Goal: Information Seeking & Learning: Learn about a topic

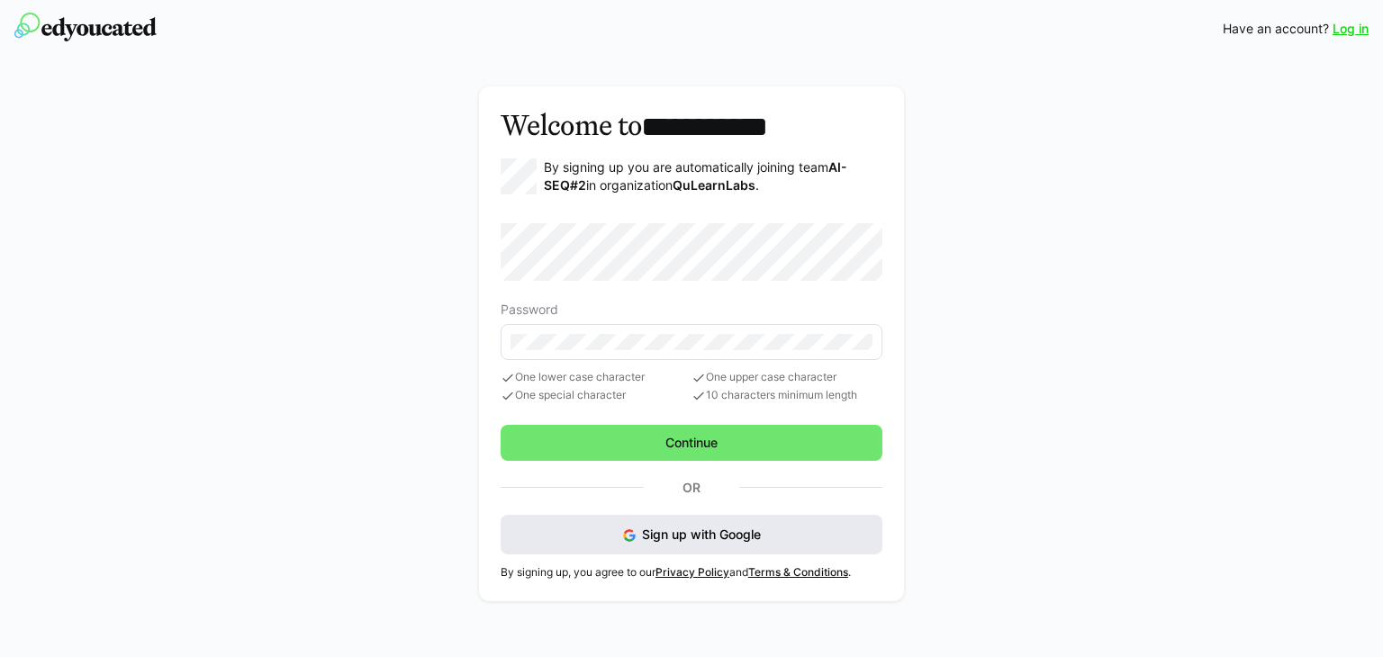
click at [563, 540] on button "Sign up with Google" at bounding box center [692, 535] width 382 height 40
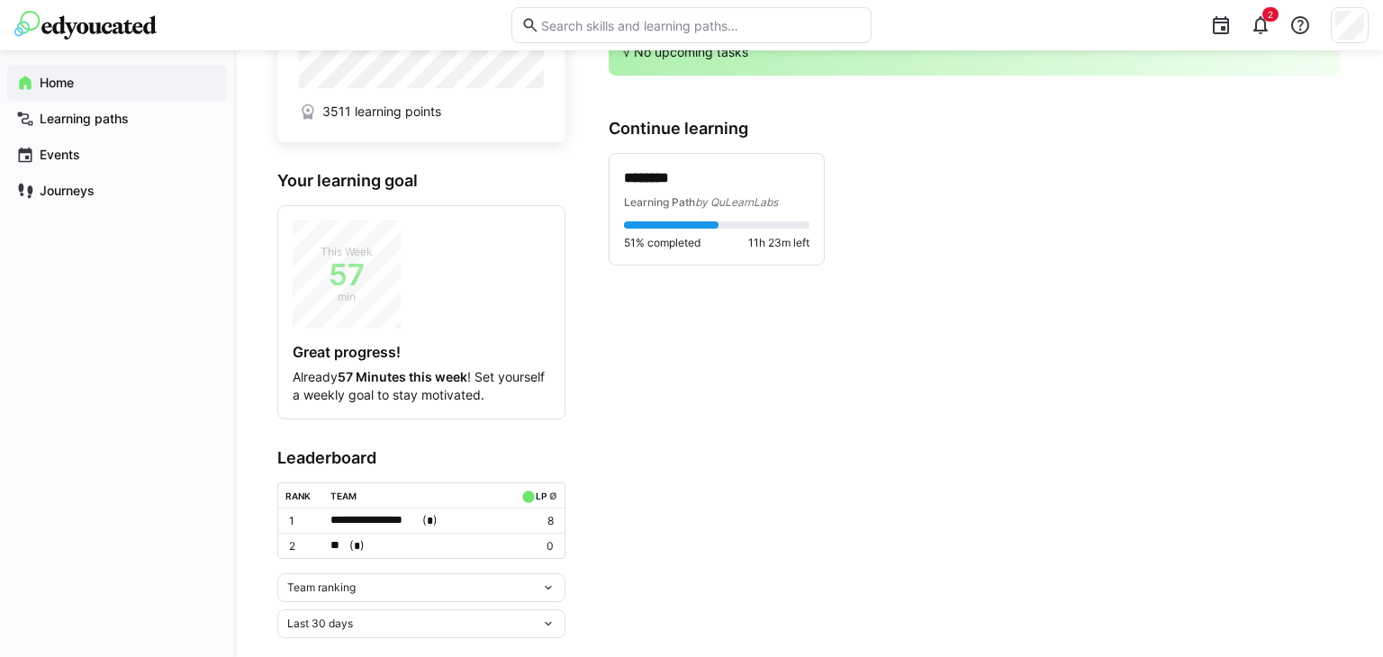
scroll to position [104, 0]
click at [553, 583] on eds-icon at bounding box center [548, 589] width 14 height 14
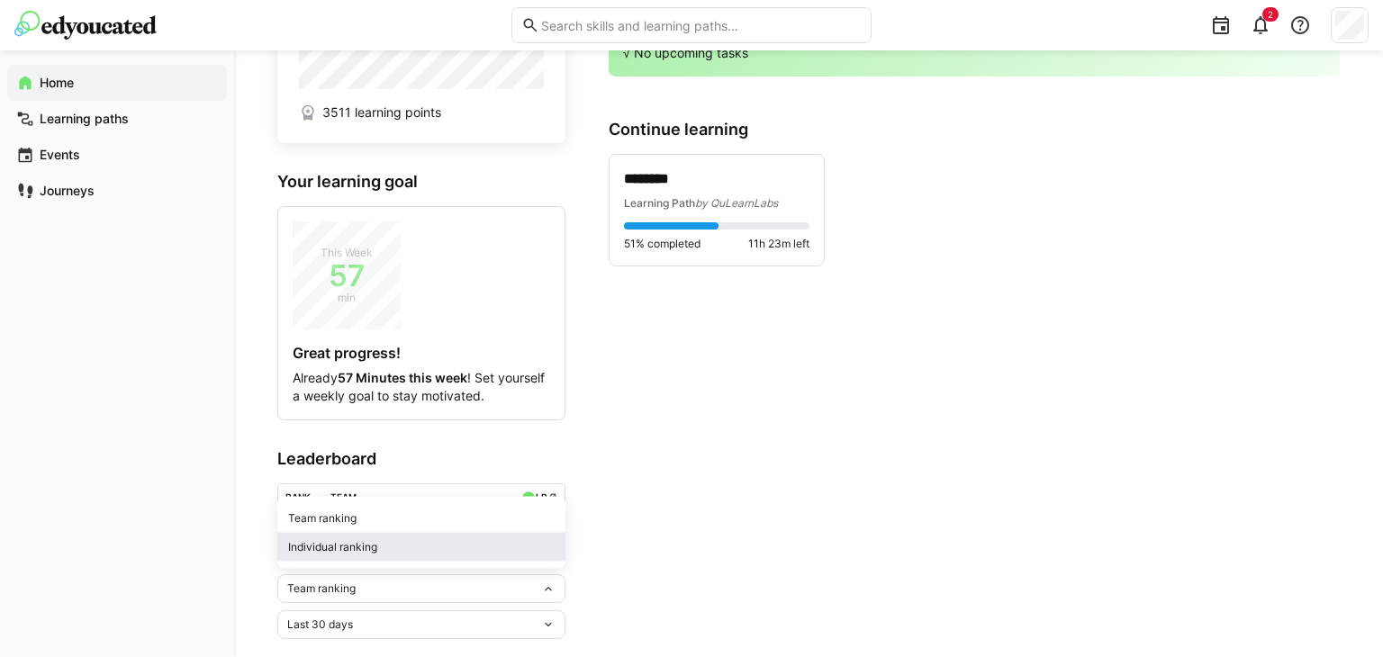
click at [552, 552] on div "Individual ranking" at bounding box center [421, 547] width 267 height 14
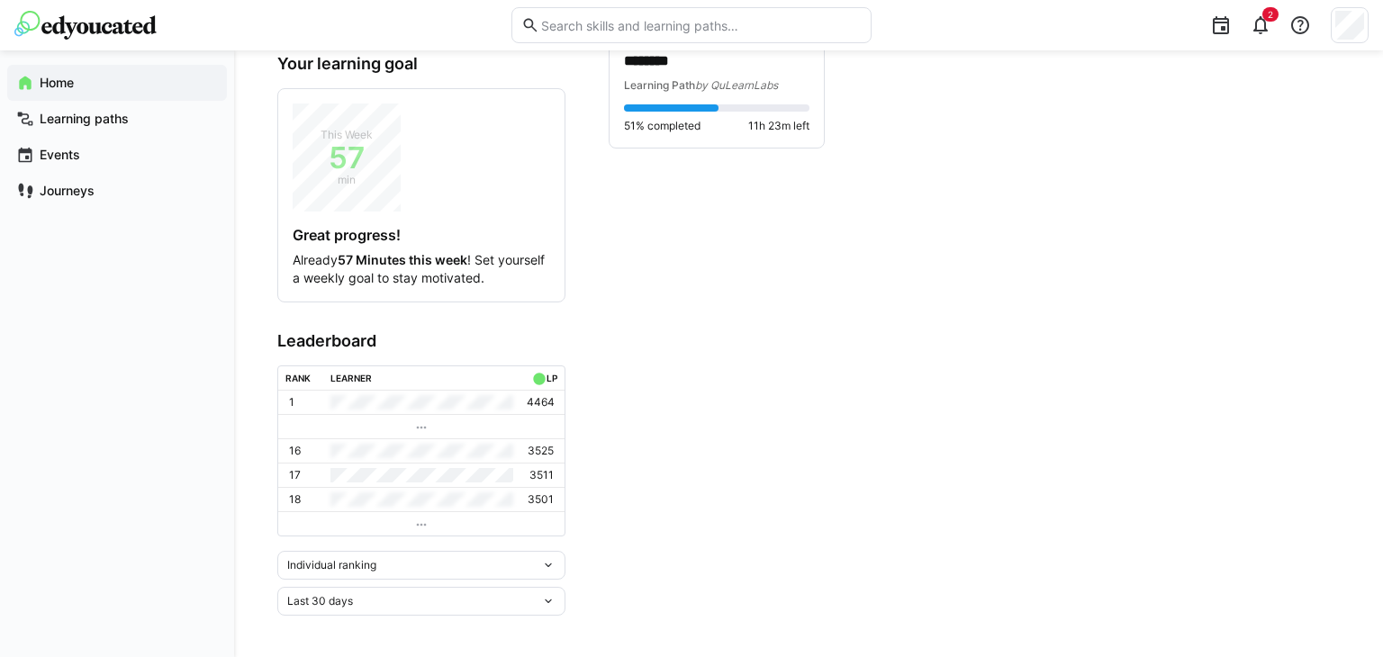
scroll to position [220, 0]
click at [448, 517] on td at bounding box center [421, 525] width 286 height 24
click at [407, 523] on td at bounding box center [421, 525] width 286 height 24
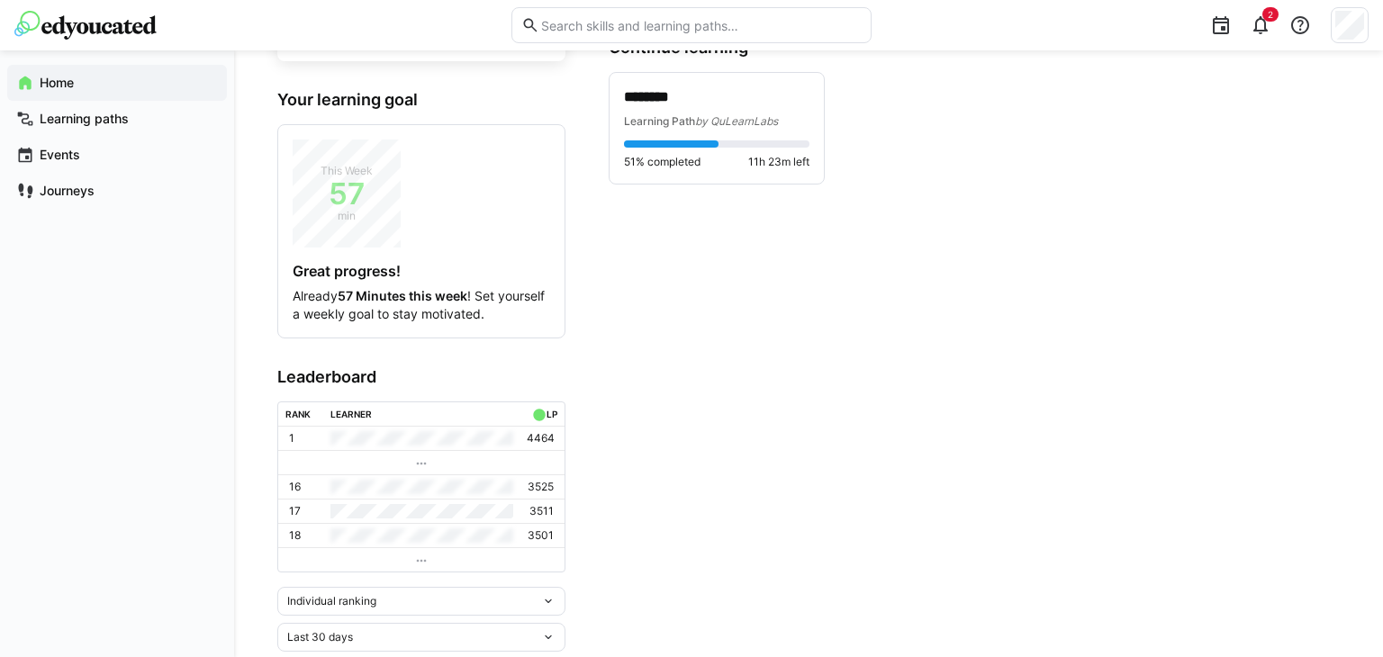
scroll to position [0, 0]
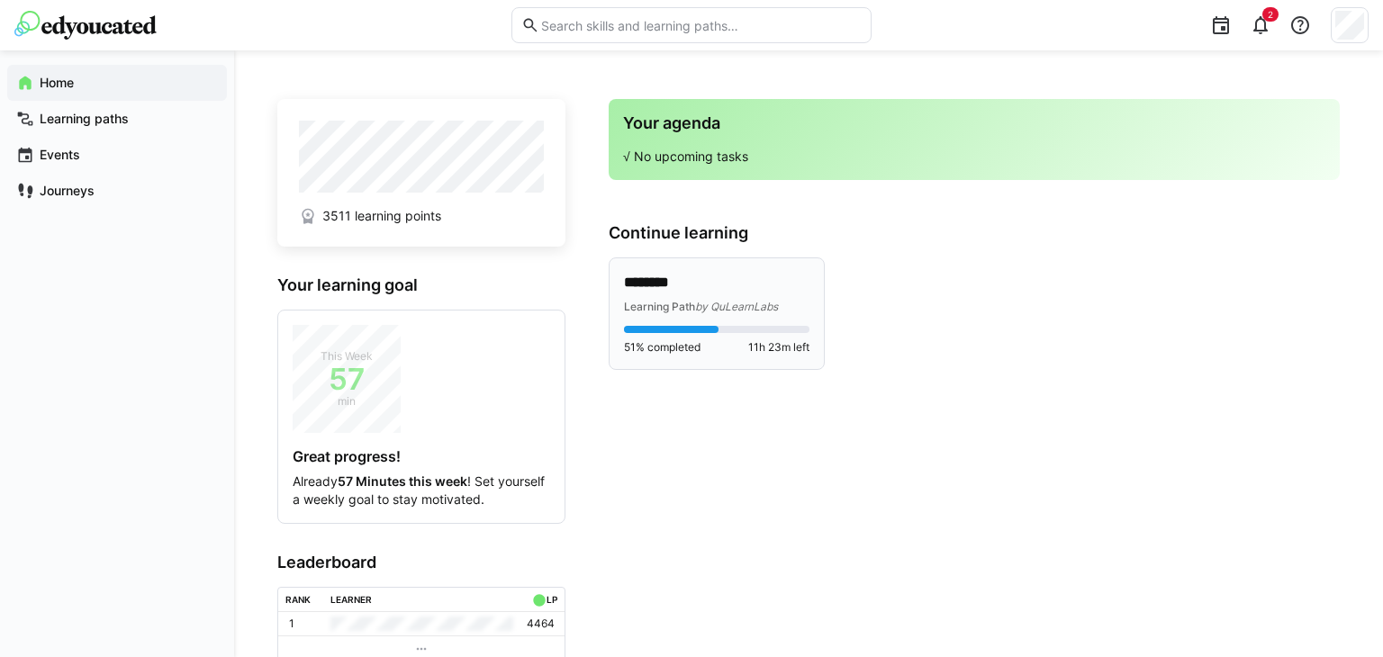
click at [703, 290] on p "********" at bounding box center [716, 283] width 185 height 21
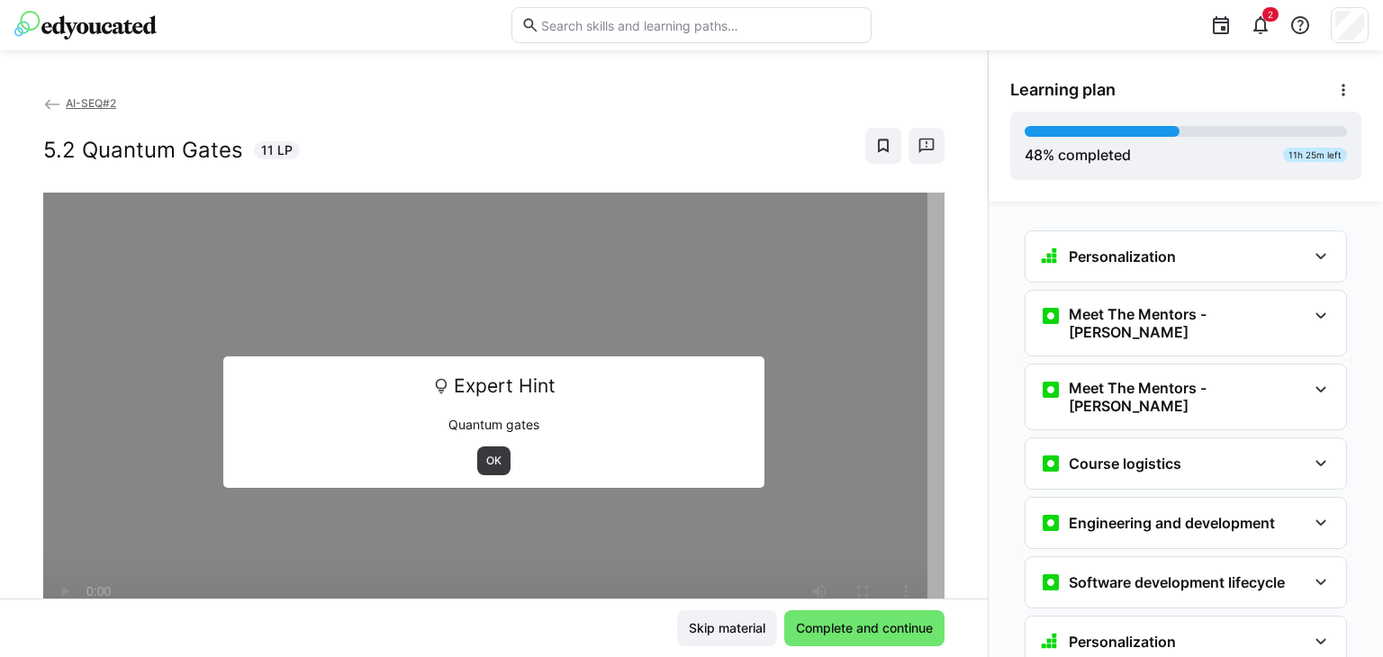
scroll to position [2037, 0]
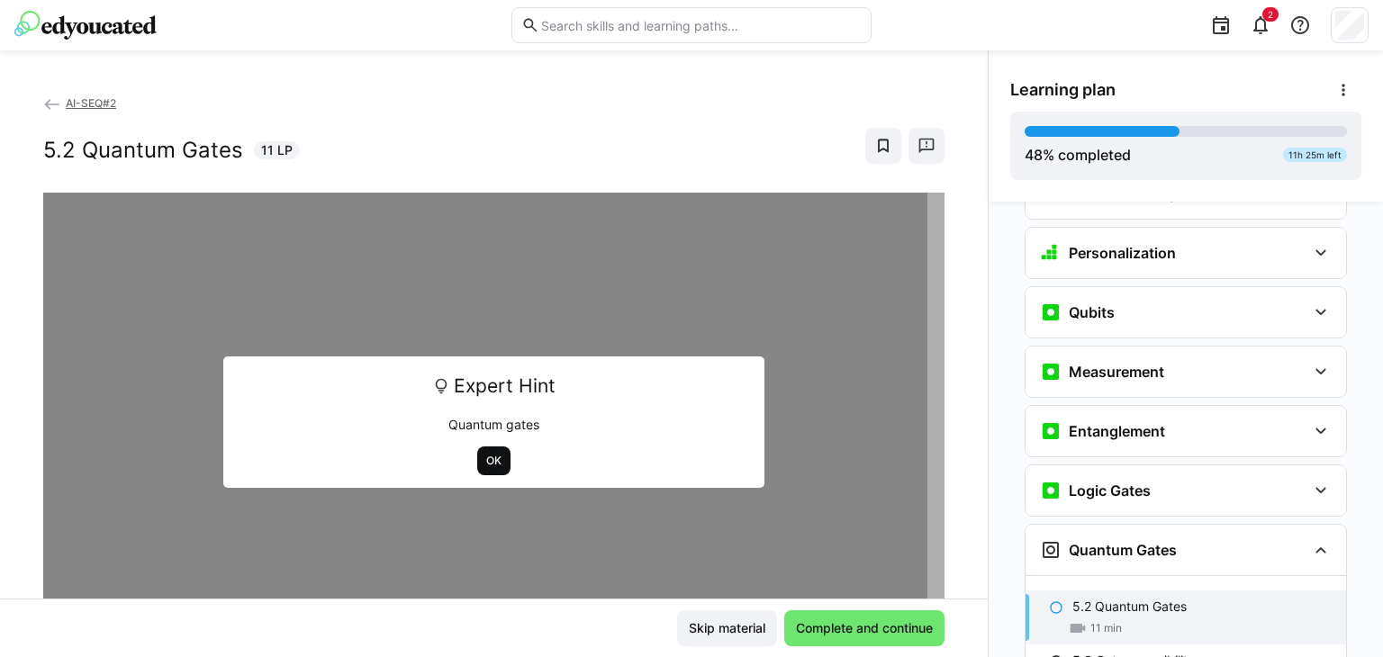
click at [484, 463] on span "OK" at bounding box center [493, 461] width 19 height 14
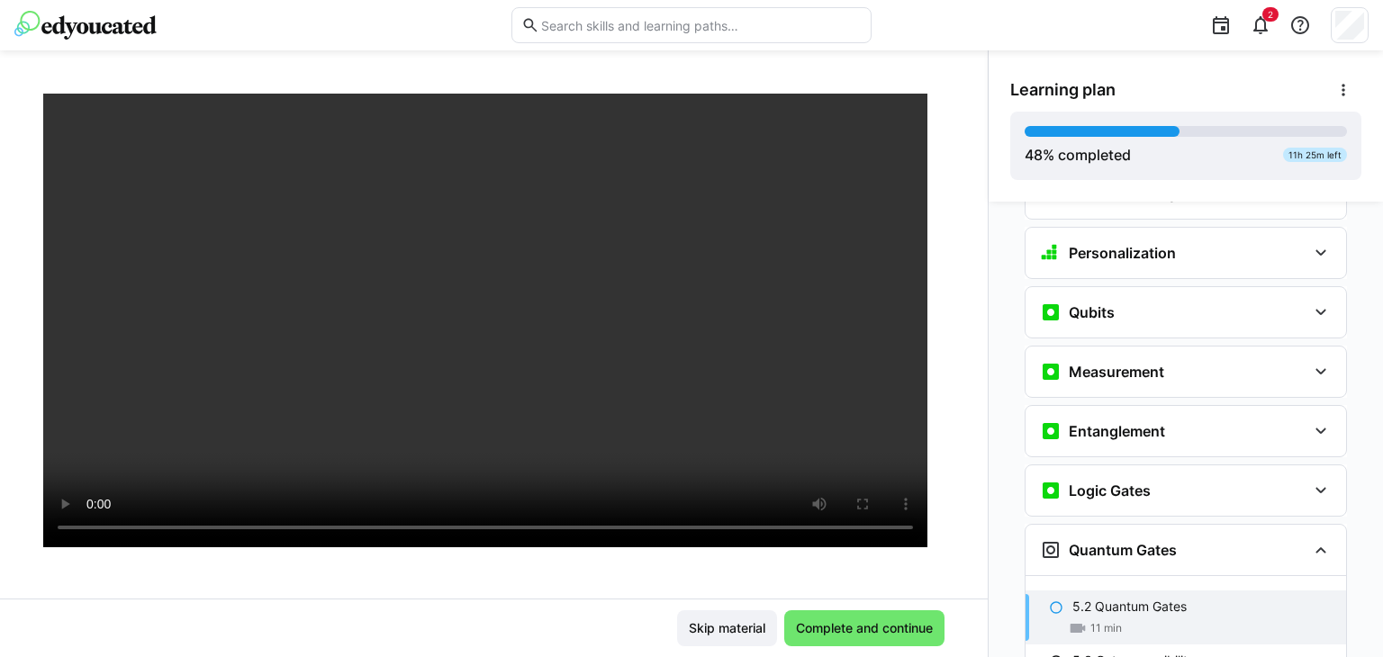
scroll to position [137, 0]
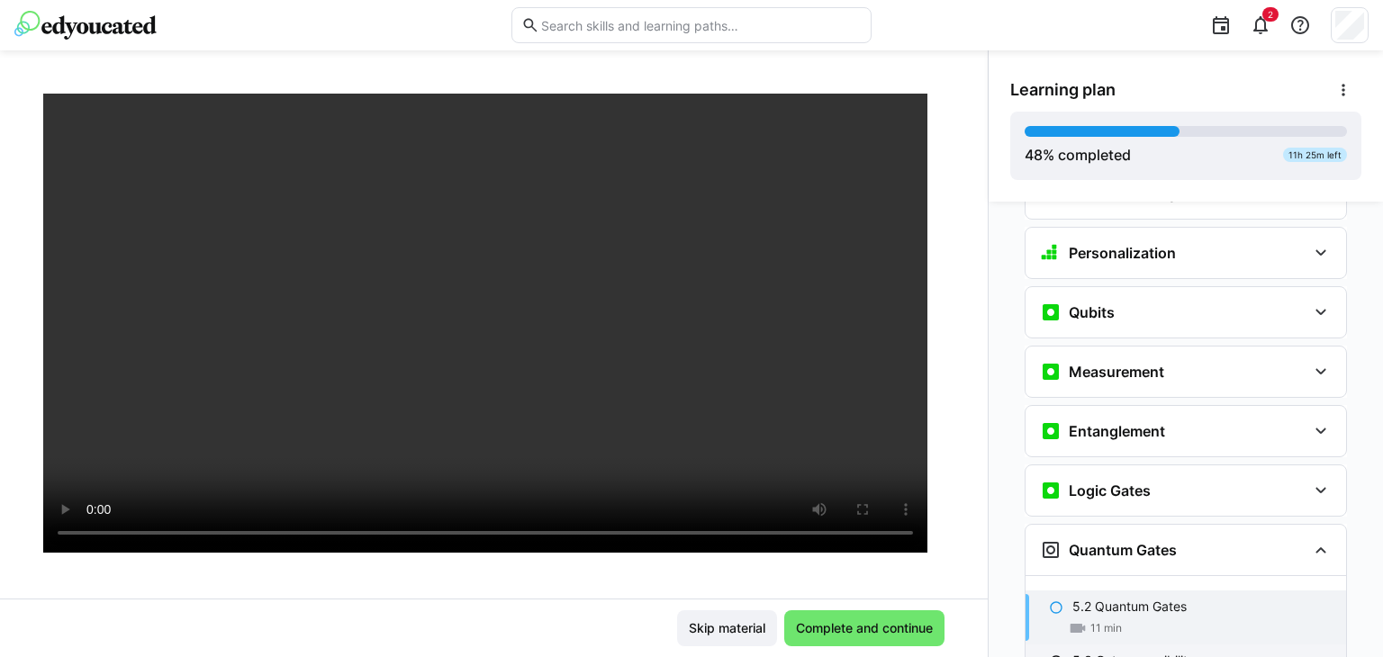
click at [1114, 652] on p "5.3 Gate reversibility" at bounding box center [1133, 661] width 122 height 18
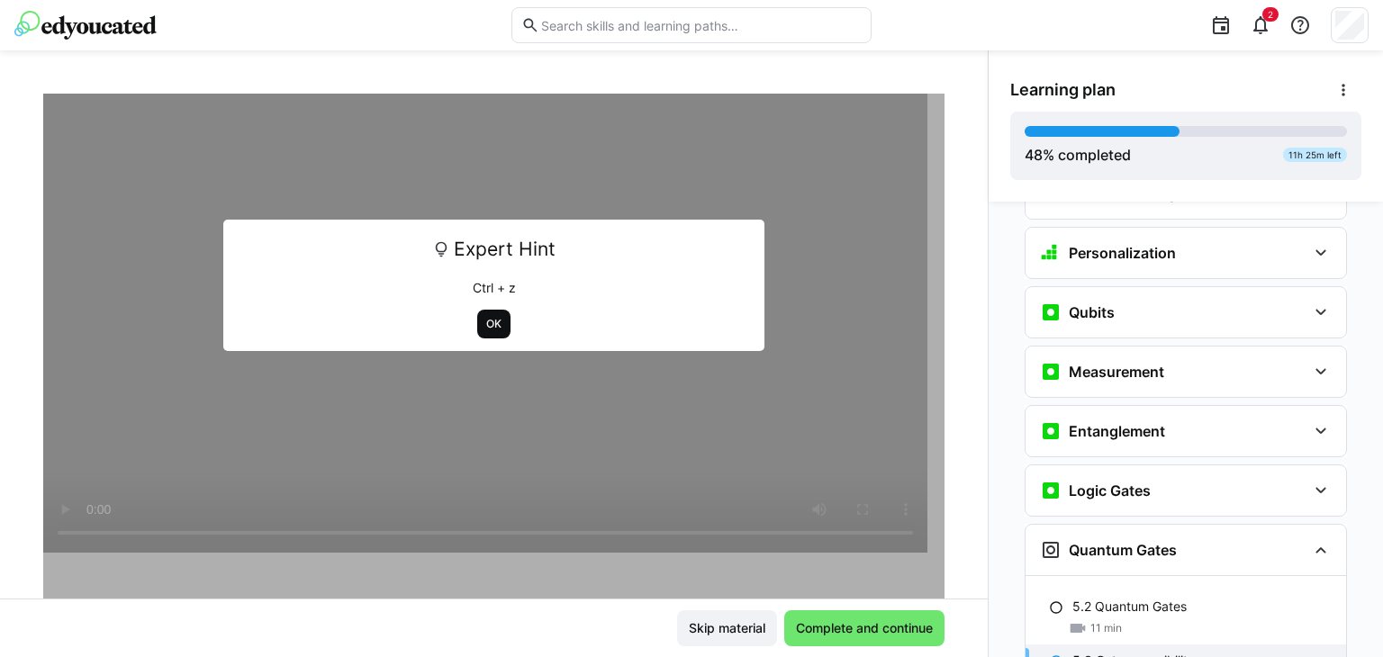
click at [485, 322] on span "OK" at bounding box center [493, 324] width 19 height 14
